Goal: Transaction & Acquisition: Subscribe to service/newsletter

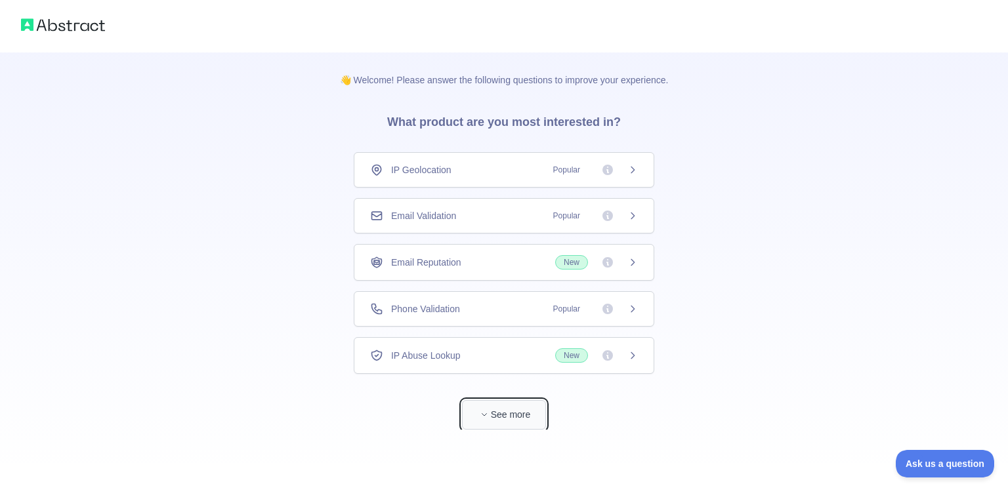
click at [505, 407] on button "See more" at bounding box center [504, 415] width 84 height 30
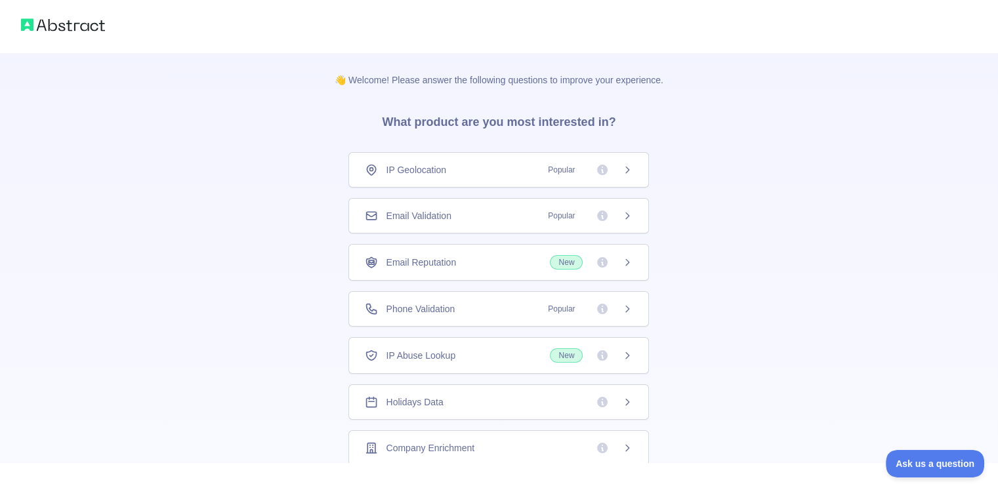
click at [516, 306] on div "Phone Validation Popular" at bounding box center [499, 309] width 268 height 13
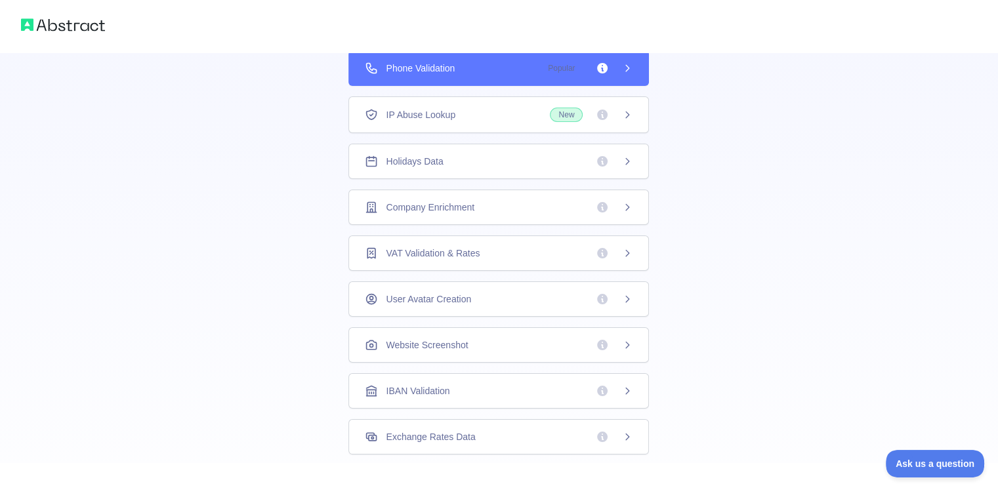
scroll to position [350, 0]
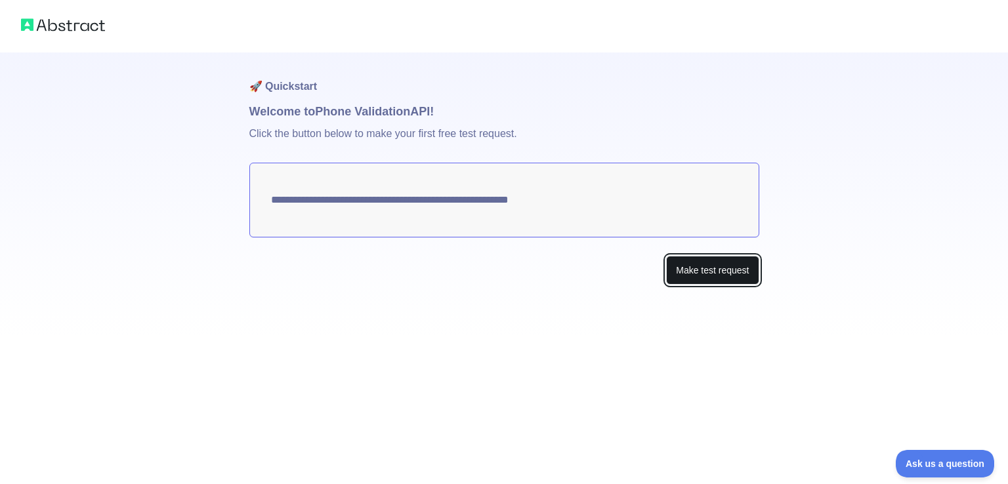
click at [715, 274] on button "Make test request" at bounding box center [712, 271] width 93 height 30
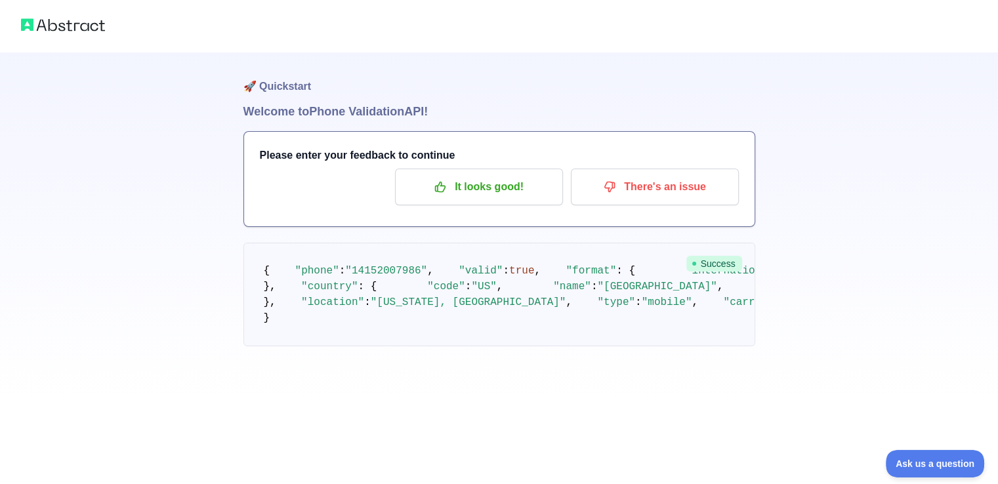
scroll to position [103, 0]
click at [454, 176] on p "It looks good!" at bounding box center [479, 187] width 148 height 22
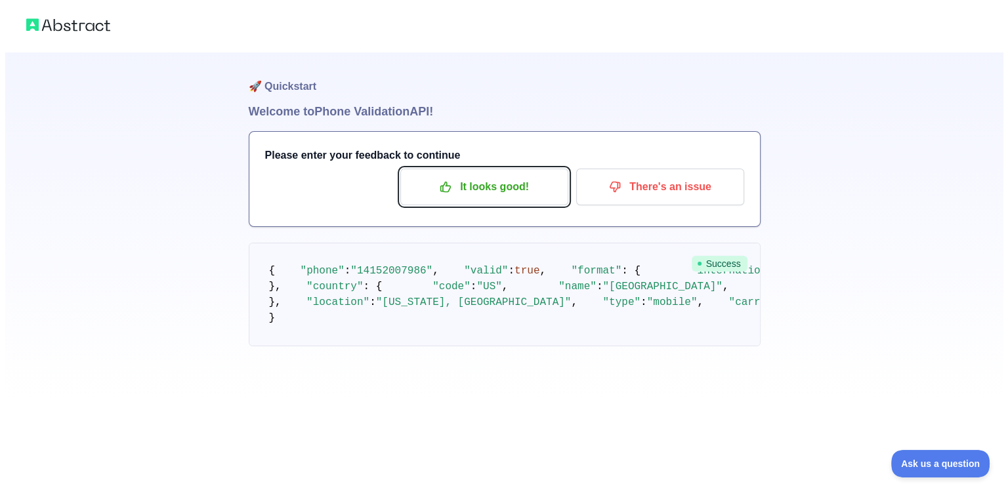
scroll to position [0, 0]
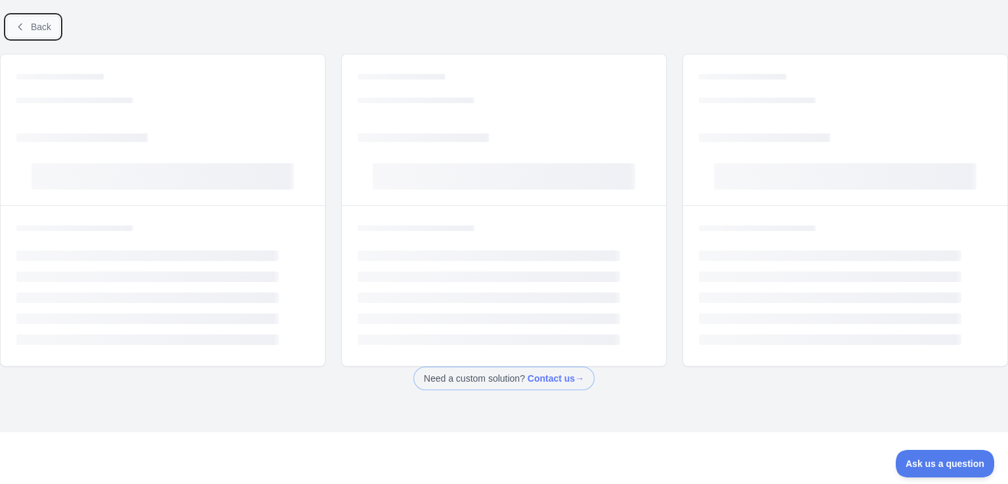
click at [40, 32] on span "Back" at bounding box center [41, 27] width 20 height 11
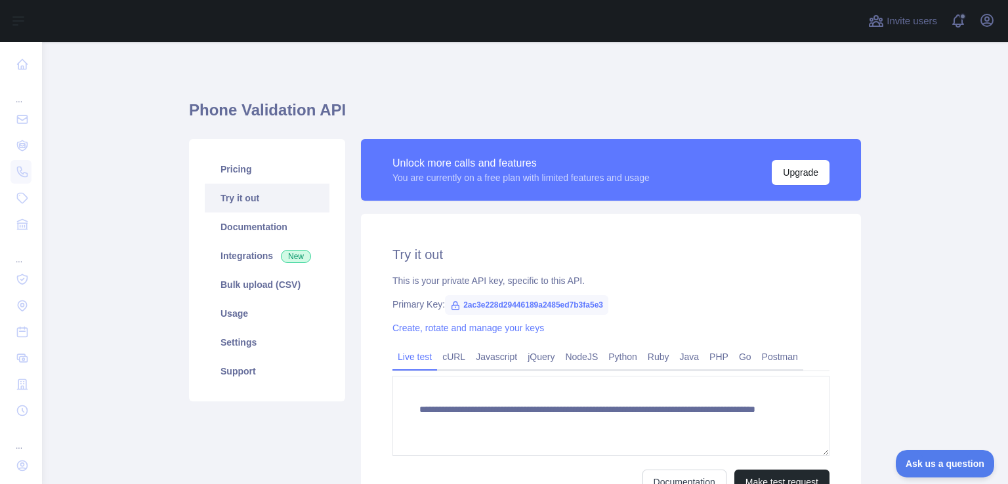
click at [830, 171] on div "Unlock more calls and features You are currently on a free plan with limited fe…" at bounding box center [611, 170] width 500 height 62
click at [797, 171] on button "Upgrade" at bounding box center [801, 172] width 58 height 25
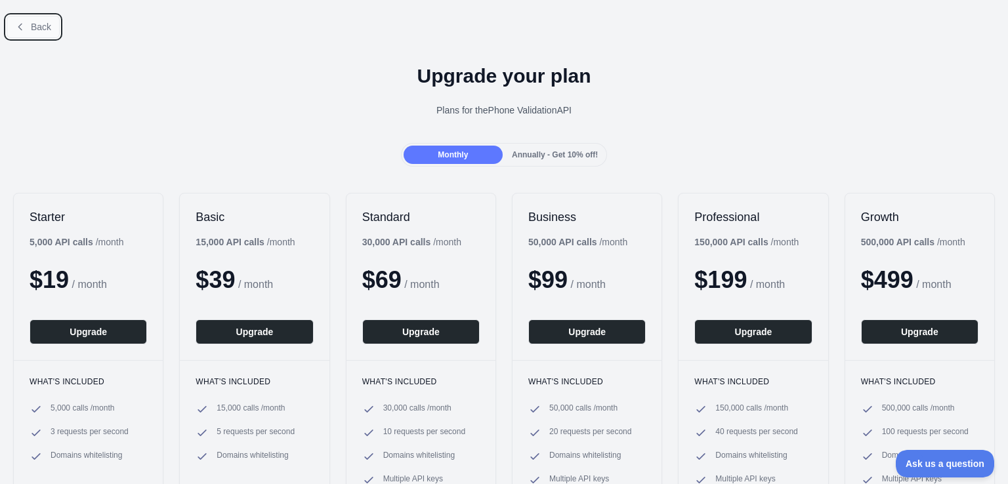
click at [45, 24] on span "Back" at bounding box center [41, 27] width 20 height 11
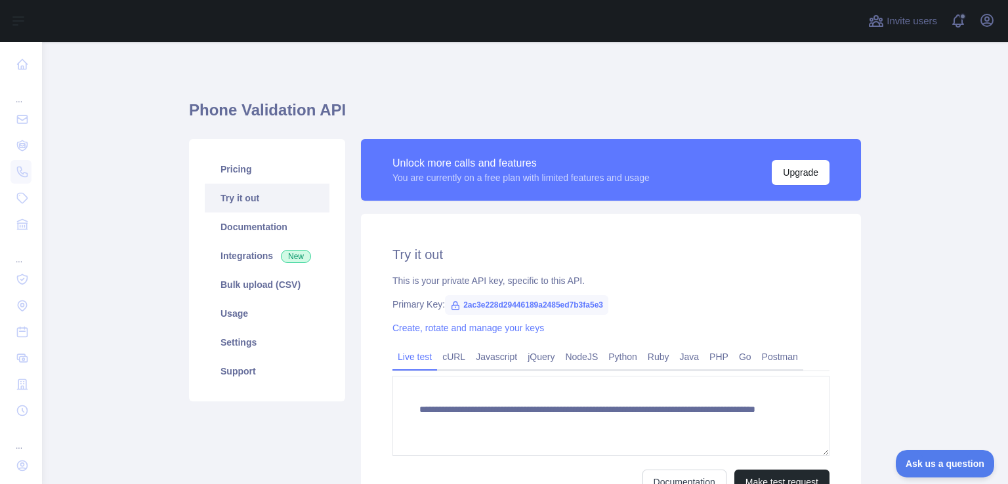
click at [528, 305] on span "2ac3e228d29446189a2485ed7b3fa5e3" at bounding box center [526, 305] width 163 height 20
copy span "2ac3e228d29446189a2485ed7b3fa5e3"
